Goal: Transaction & Acquisition: Purchase product/service

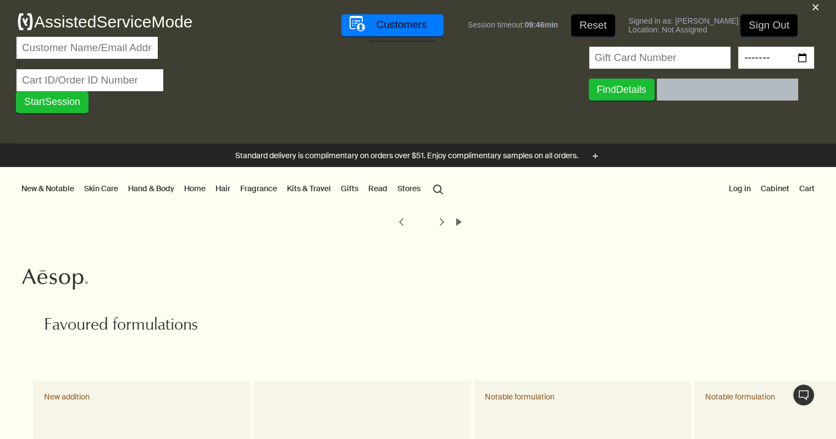
click at [100, 43] on input "text" at bounding box center [86, 48] width 141 height 22
paste input "elfliner@gmail.com"
type input "elfliner@gmail.com"
click at [114, 78] on input "text" at bounding box center [89, 80] width 147 height 22
paste input "29606169"
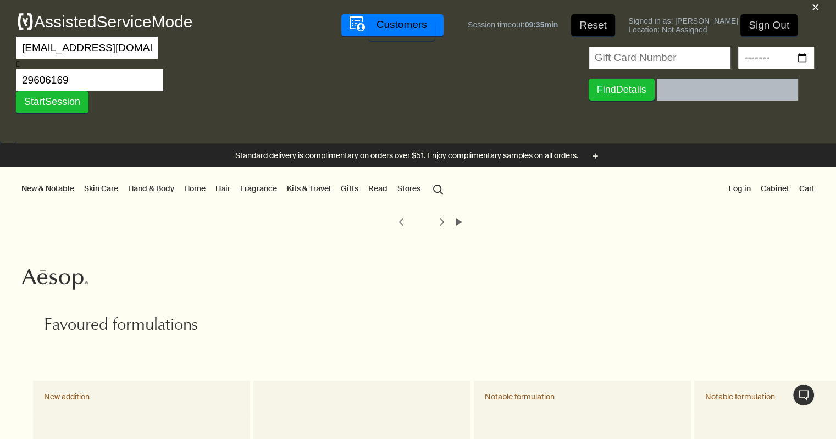
type input "29606169"
click at [16, 91] on button "Start Session" at bounding box center [52, 102] width 73 height 22
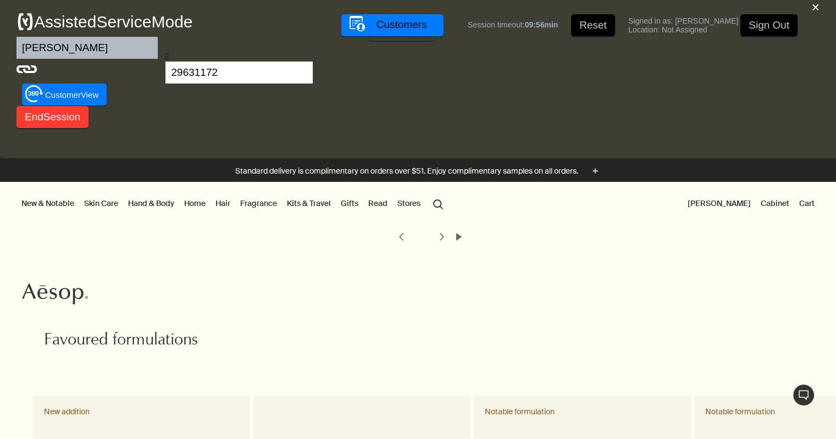
click at [733, 208] on button "[PERSON_NAME]" at bounding box center [720, 203] width 68 height 14
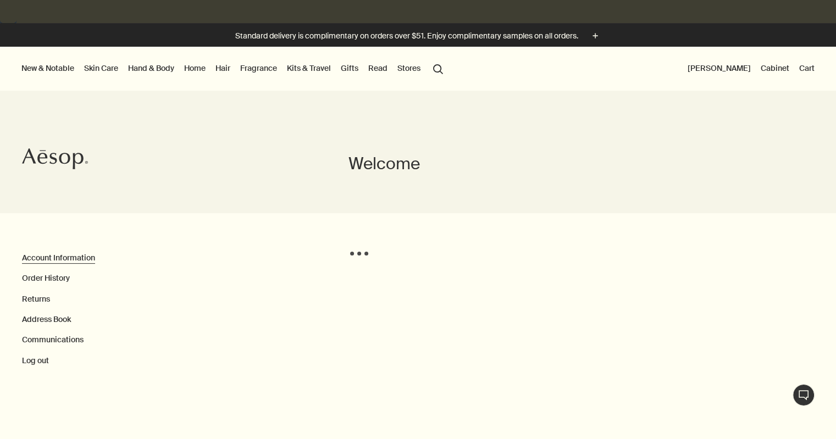
scroll to position [134, 0]
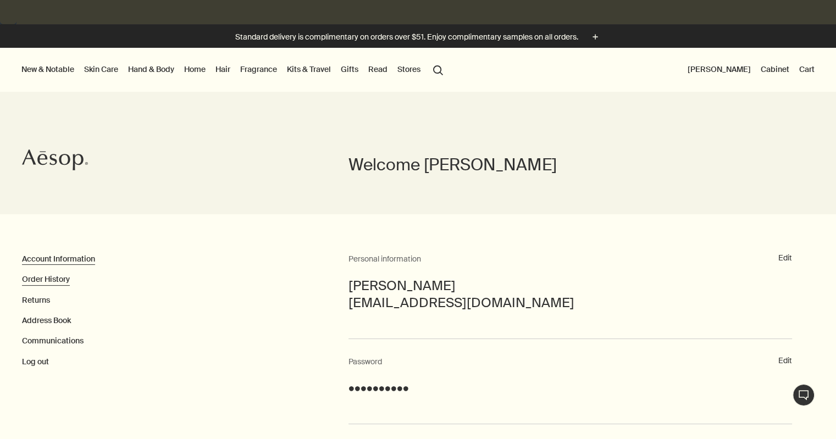
click at [62, 282] on button "Order History" at bounding box center [46, 279] width 48 height 11
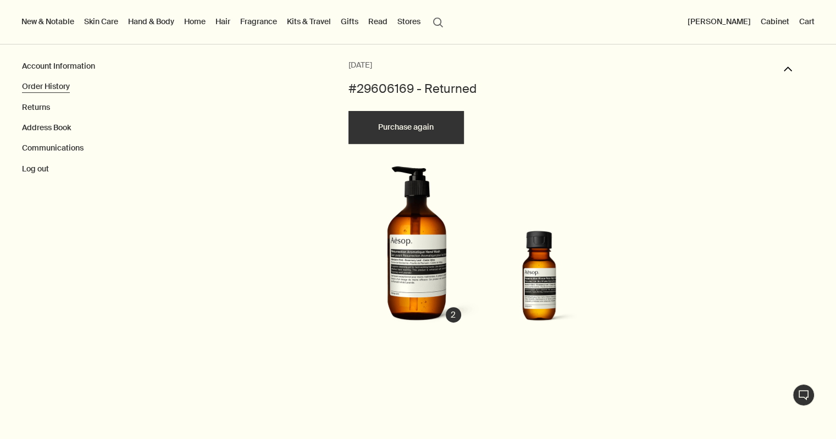
scroll to position [327, 0]
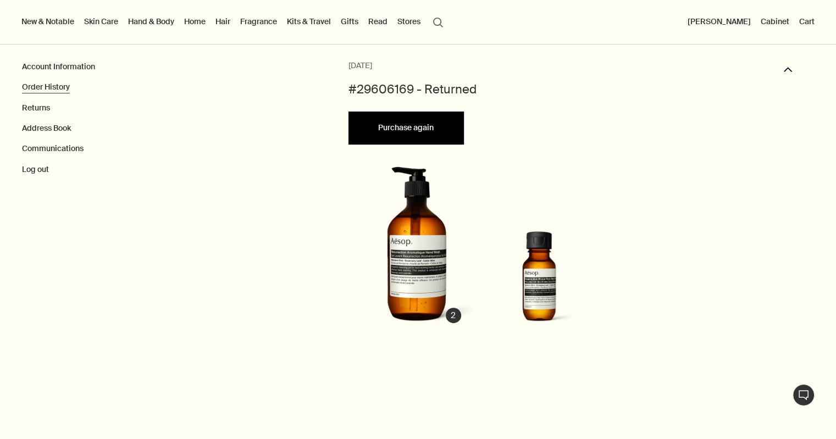
click at [402, 128] on button "Purchase again" at bounding box center [406, 128] width 115 height 33
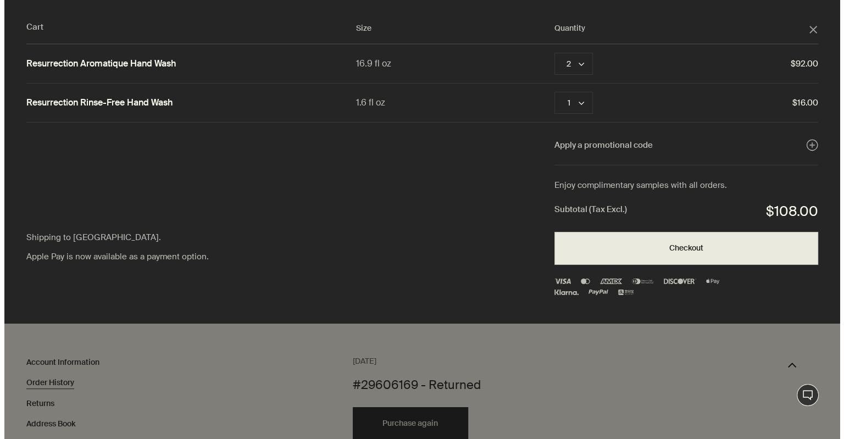
scroll to position [303, 0]
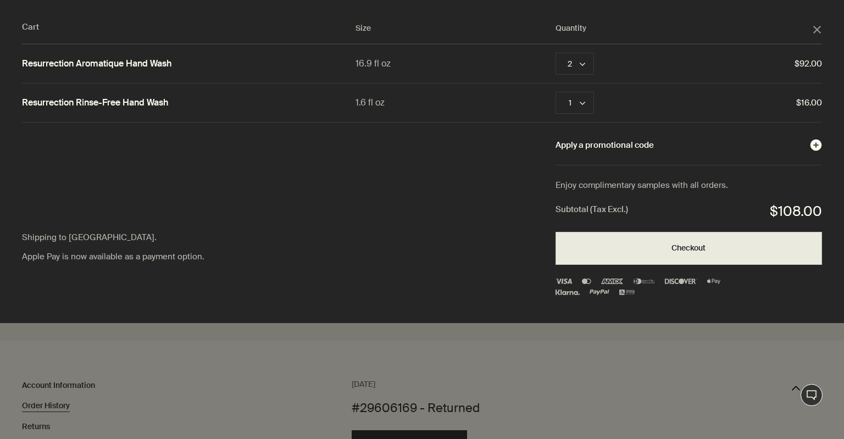
click at [576, 143] on h5 "Apply a promotional code" at bounding box center [605, 145] width 98 height 10
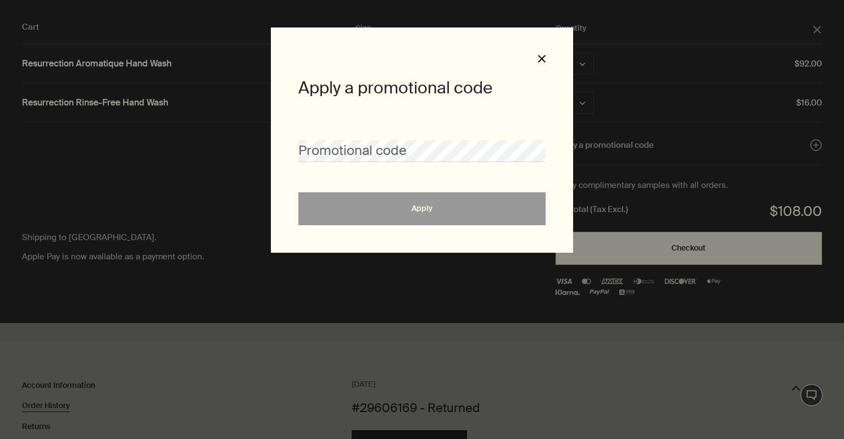
click at [539, 59] on icon "Close" at bounding box center [542, 59] width 8 height 8
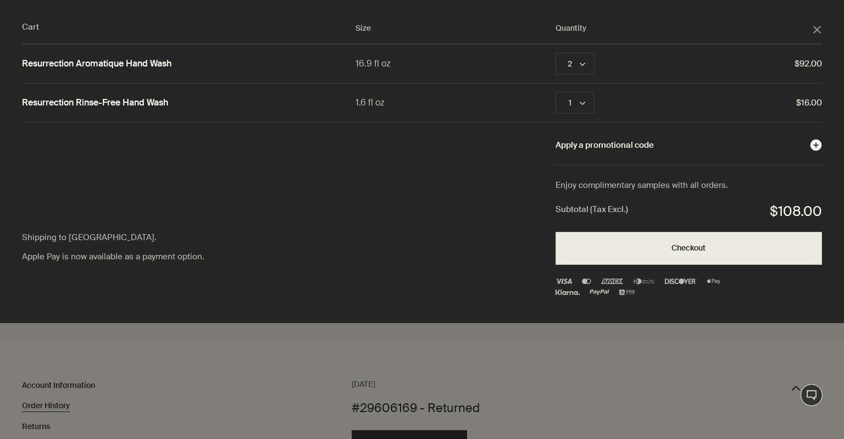
click at [614, 146] on h5 "Apply a promotional code" at bounding box center [605, 145] width 98 height 10
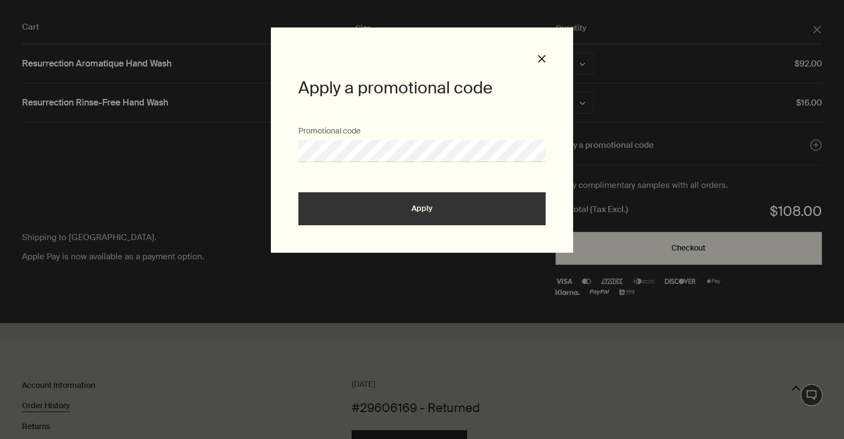
click at [299, 192] on button "Apply" at bounding box center [422, 208] width 247 height 33
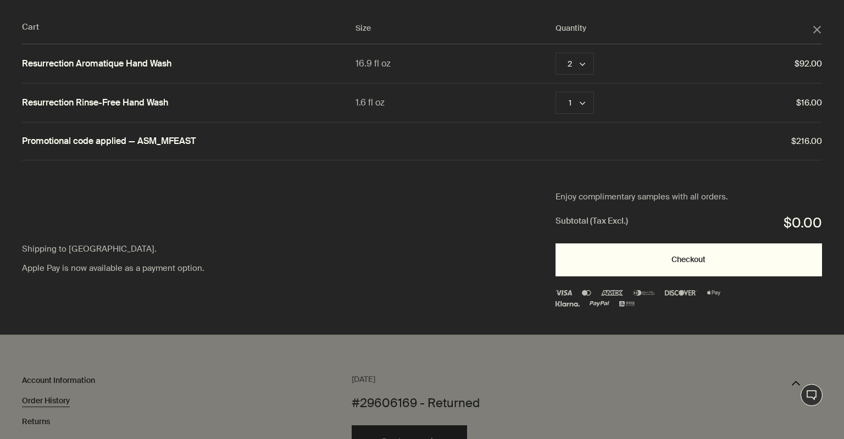
click at [595, 257] on div "Checkout" at bounding box center [688, 260] width 241 height 8
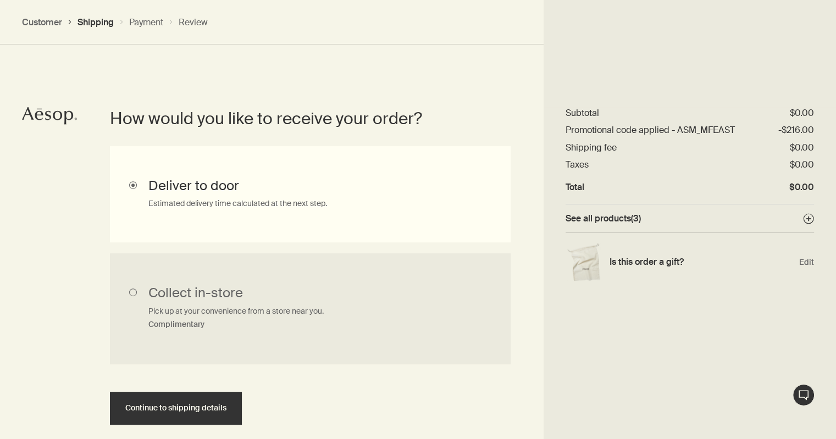
scroll to position [405, 0]
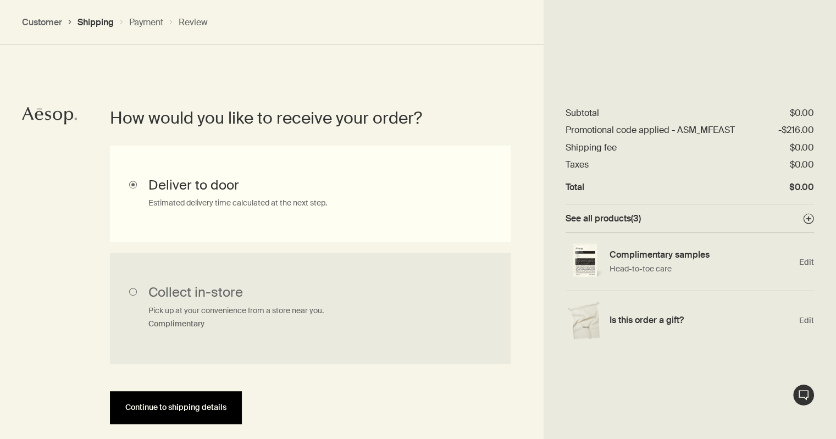
click at [222, 404] on span "Continue to shipping details" at bounding box center [175, 408] width 101 height 8
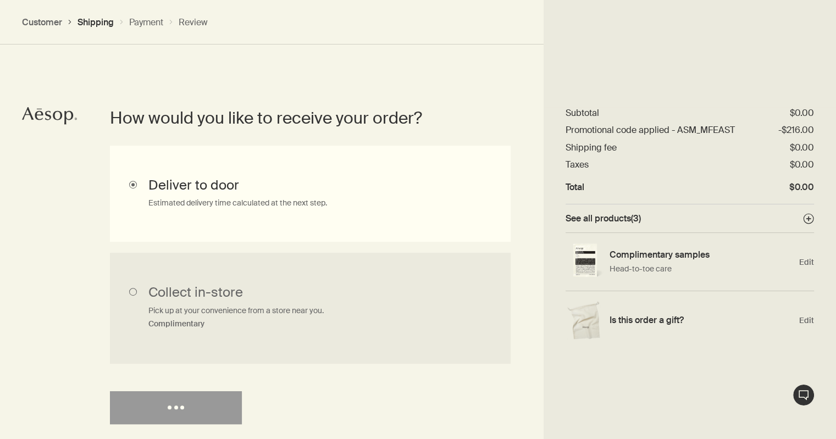
select select "US"
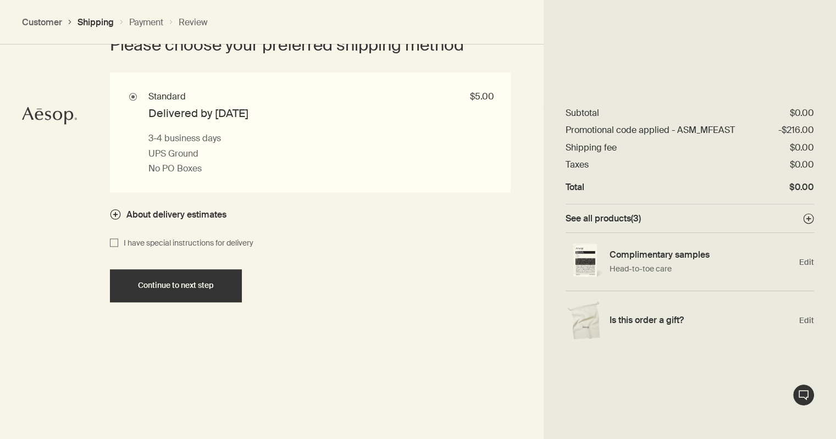
scroll to position [1170, 0]
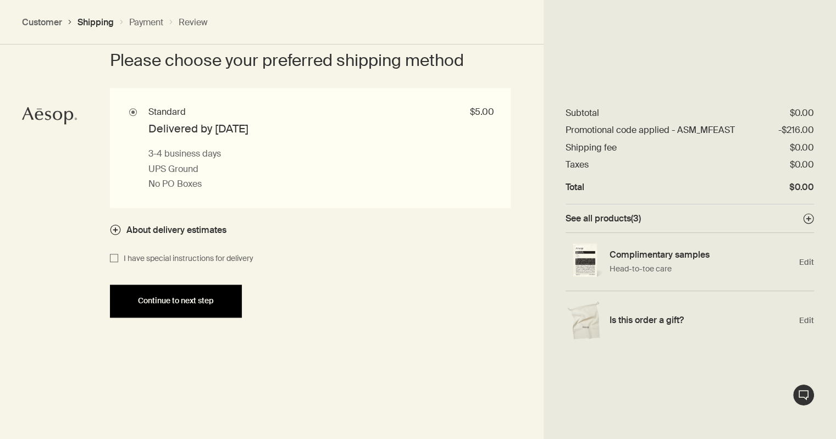
click at [184, 297] on span "Continue to next step" at bounding box center [176, 301] width 76 height 8
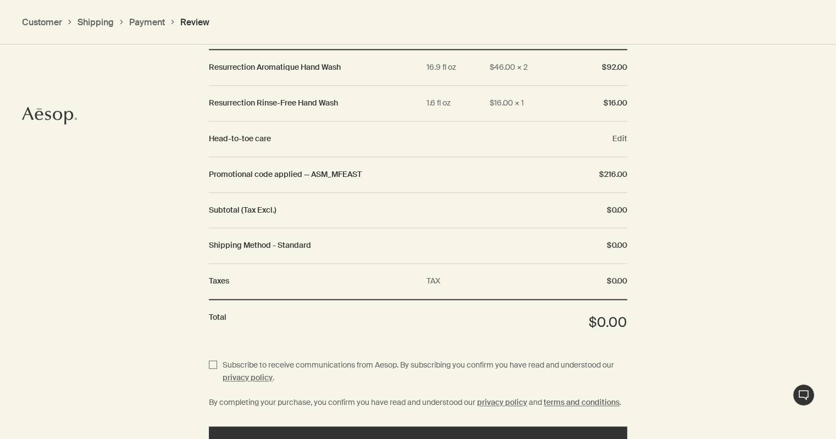
scroll to position [1446, 0]
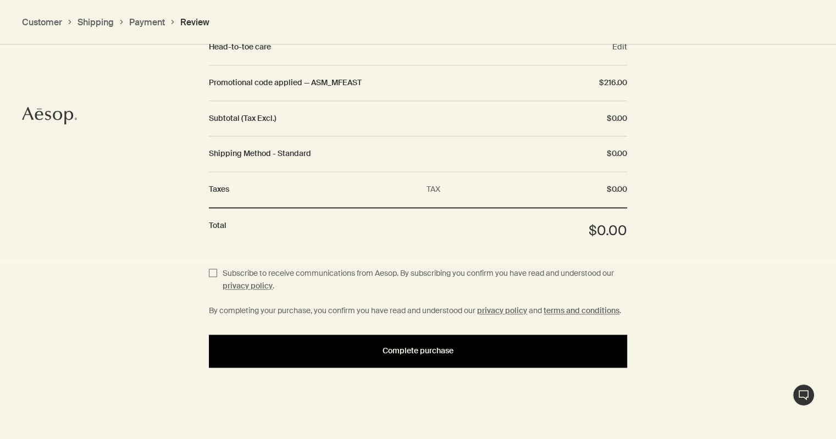
click at [253, 349] on div "Complete purchase" at bounding box center [418, 351] width 392 height 8
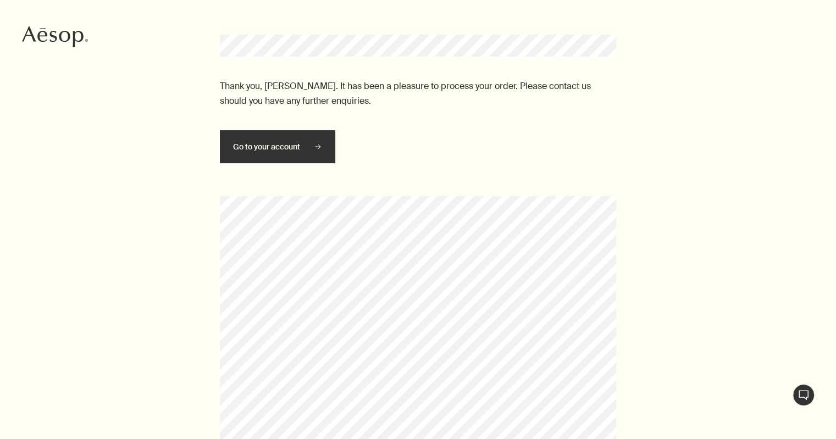
scroll to position [259, 0]
click at [323, 304] on div "Thank you, [PERSON_NAME]. It has been a pleasure to process your order. Please …" at bounding box center [418, 298] width 836 height 662
